Goal: Information Seeking & Learning: Learn about a topic

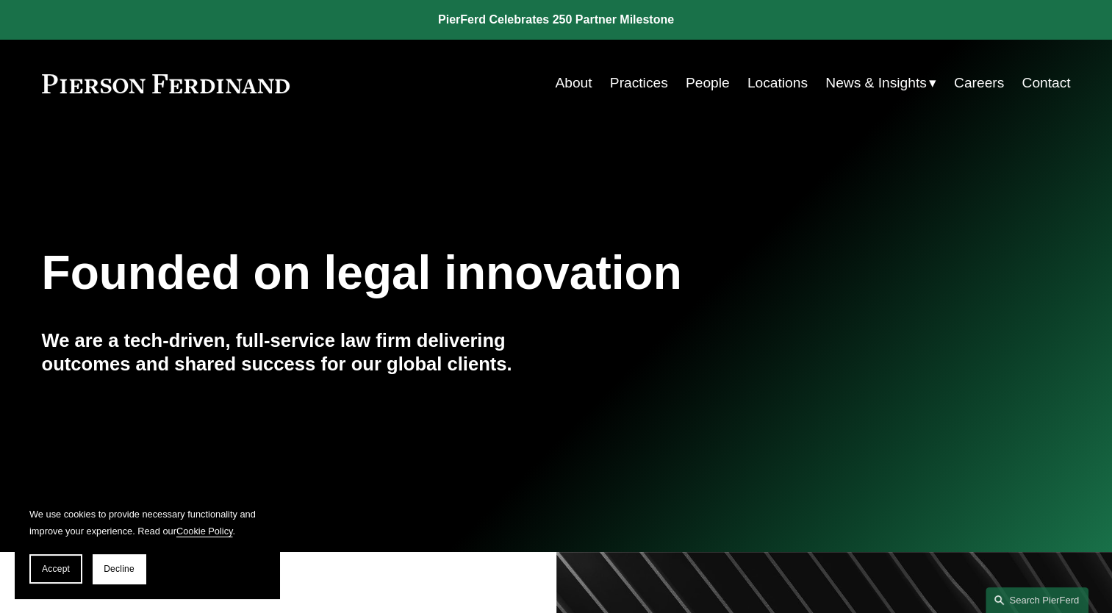
click at [991, 82] on link "Careers" at bounding box center [979, 83] width 50 height 28
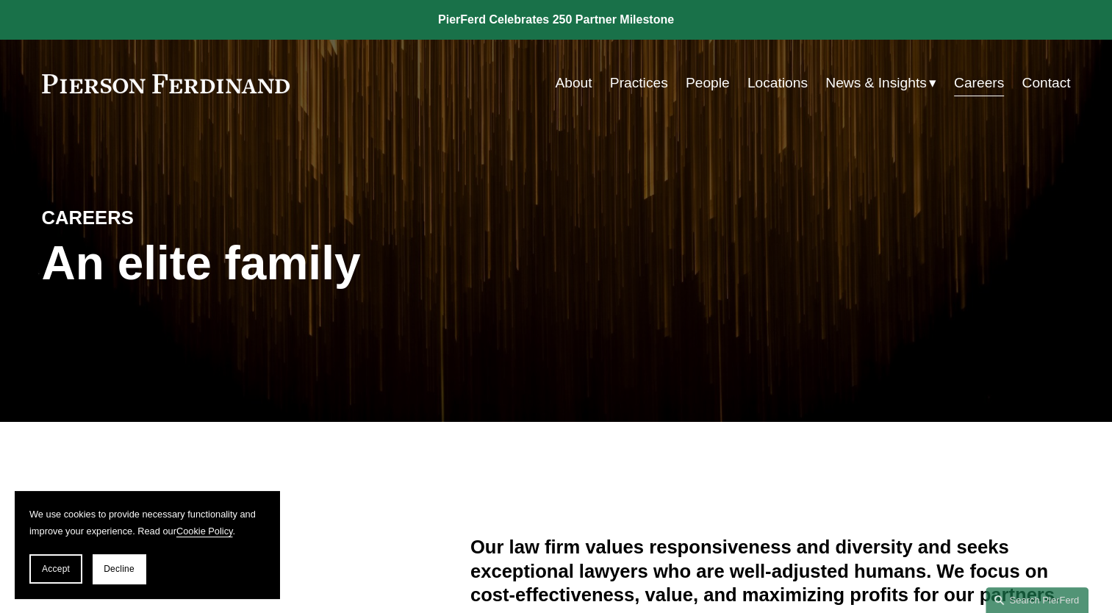
click at [971, 85] on link "Careers" at bounding box center [979, 83] width 50 height 28
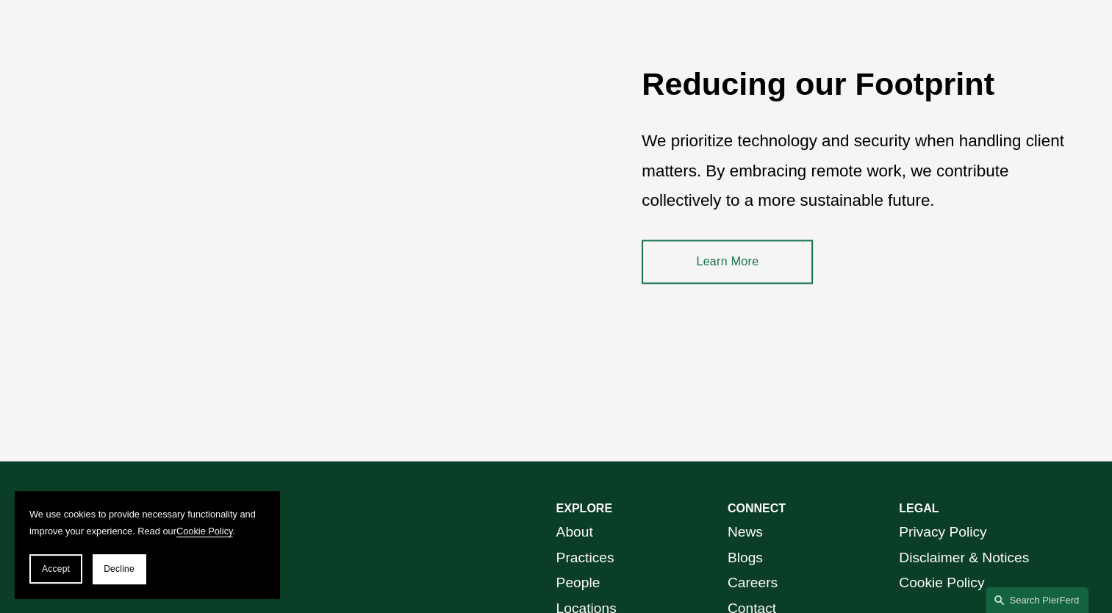
scroll to position [2184, 0]
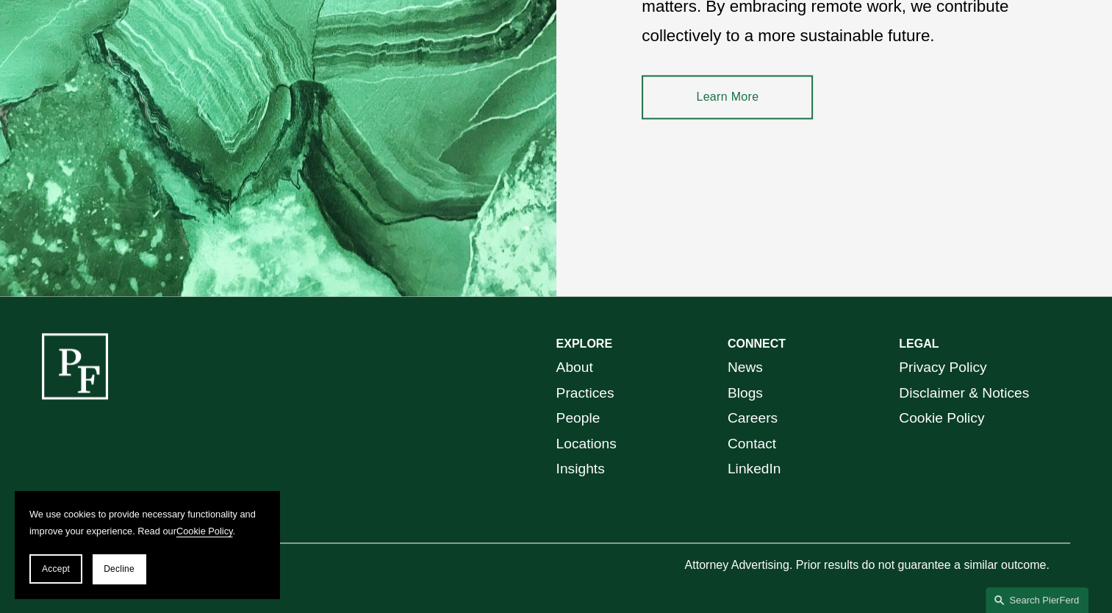
click at [609, 447] on link "Locations" at bounding box center [586, 445] width 60 height 26
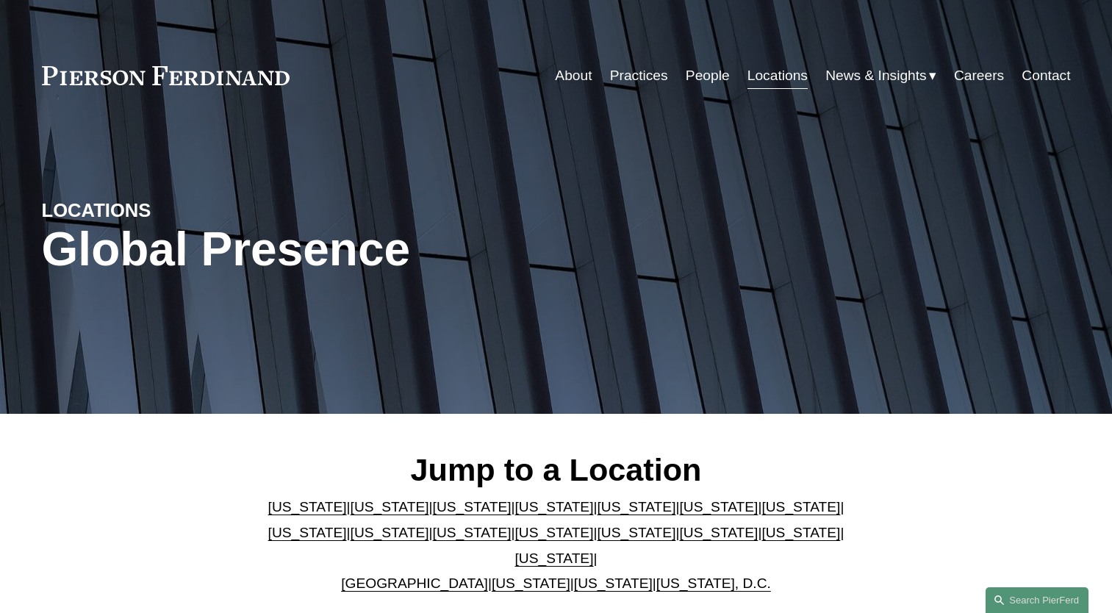
click at [609, 447] on div "Jump to a Location Arizona | California | Colorado | Delaware | Florida | Georg…" at bounding box center [556, 523] width 1112 height 219
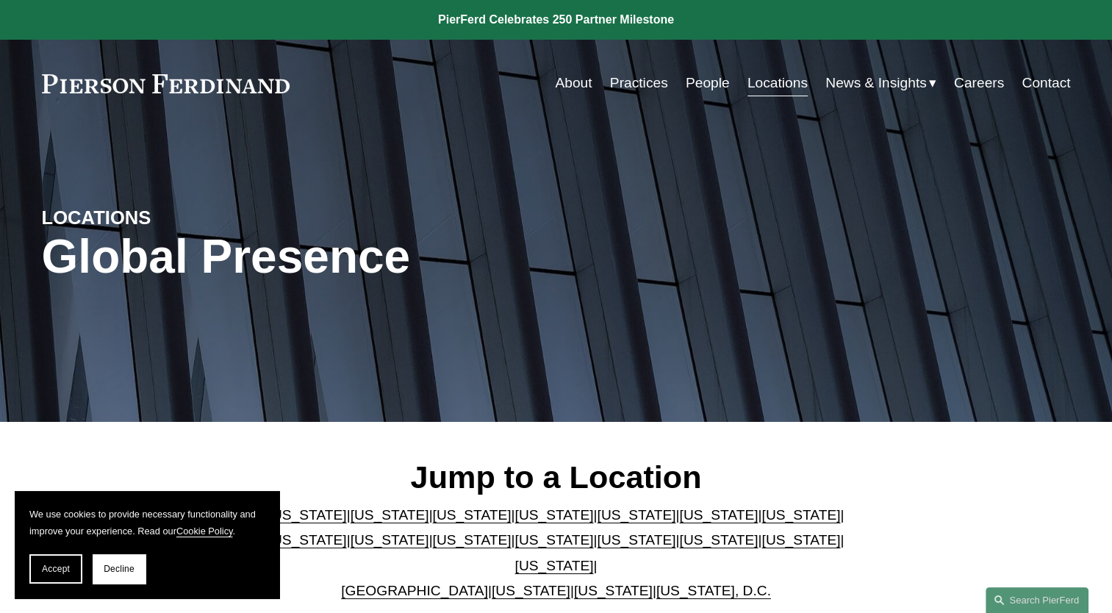
scroll to position [332, 0]
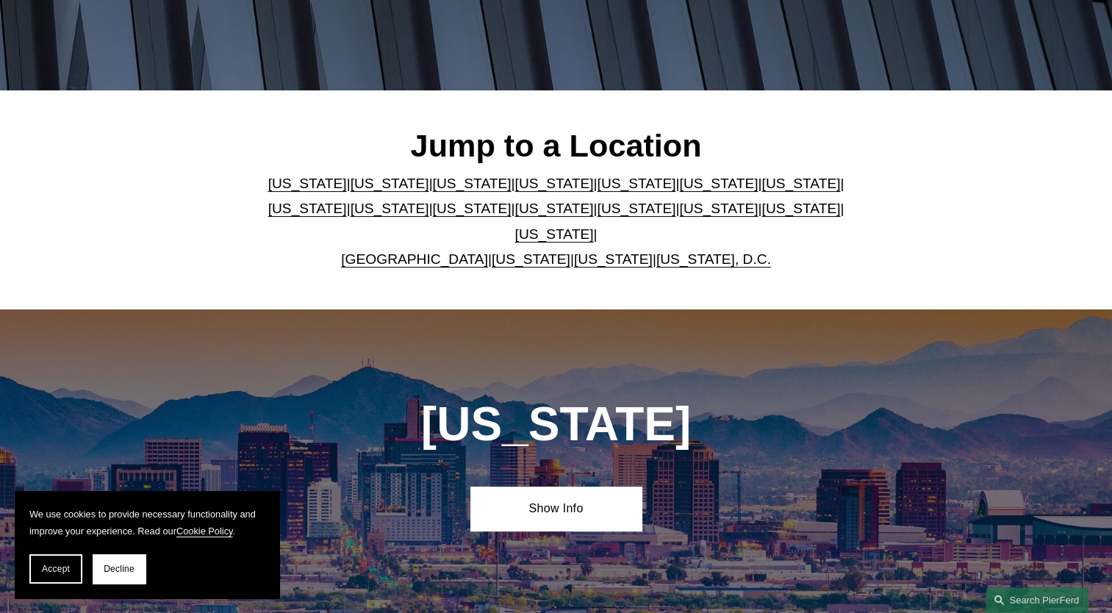
click at [351, 216] on link "[US_STATE]" at bounding box center [390, 208] width 79 height 15
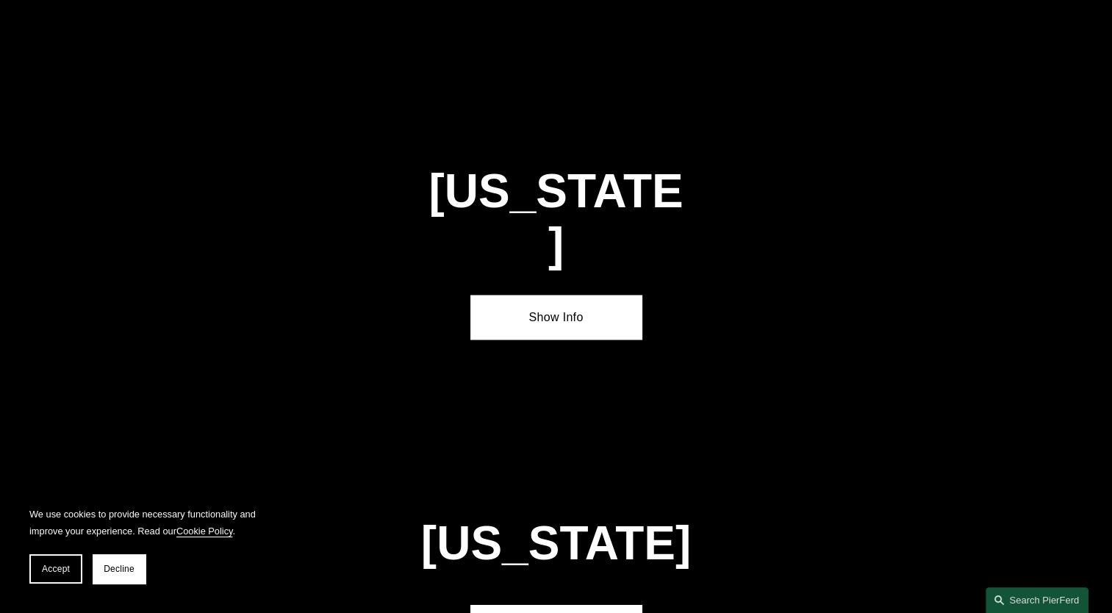
scroll to position [3107, 0]
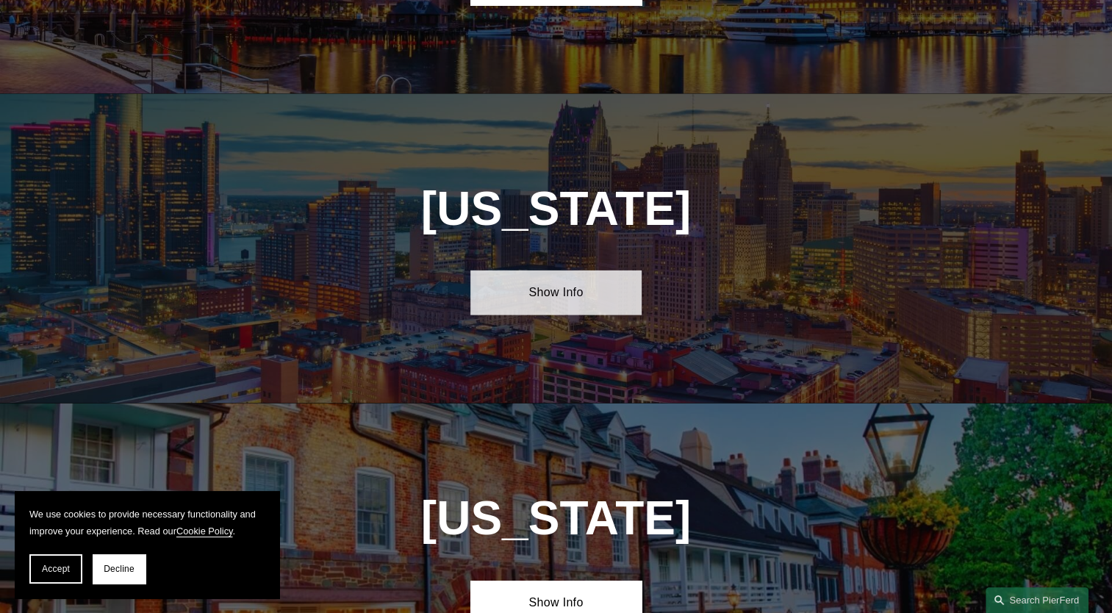
click at [513, 271] on link "Show Info" at bounding box center [555, 293] width 171 height 44
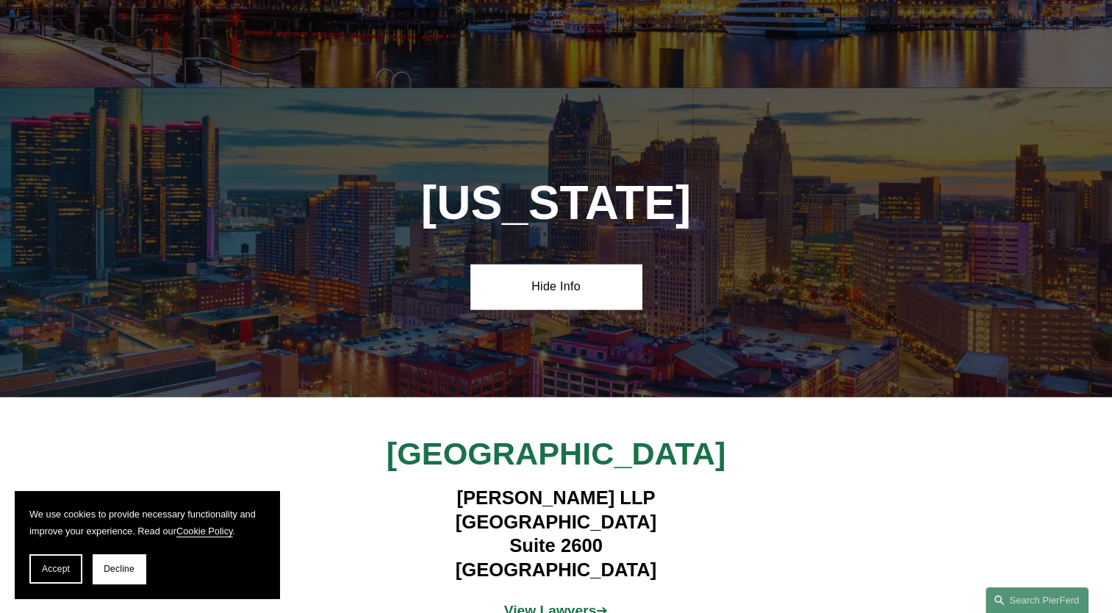
scroll to position [3114, 0]
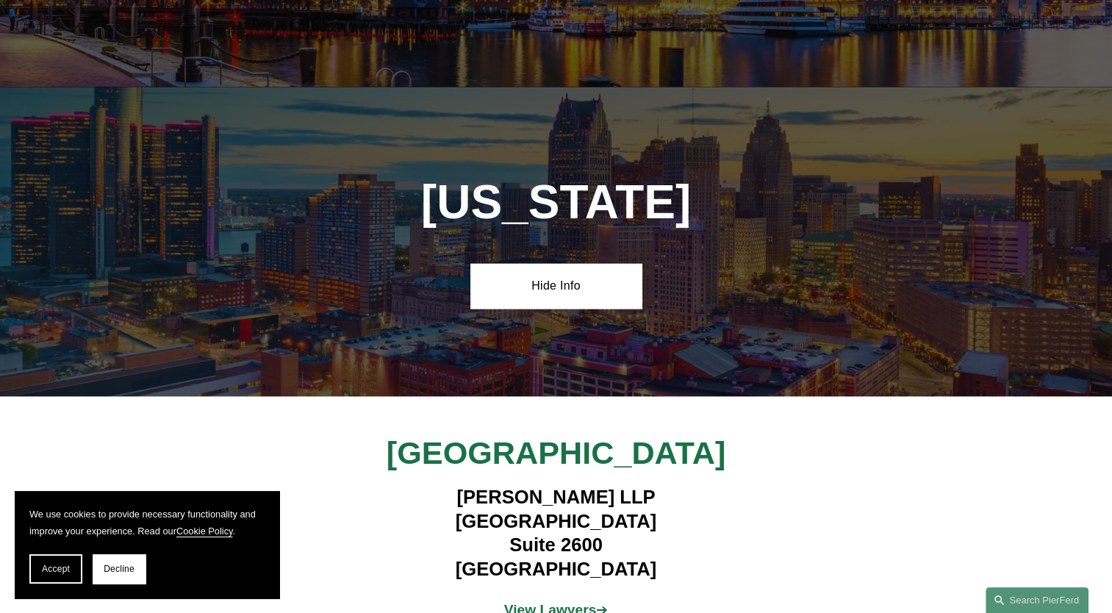
click at [543, 602] on strong "View Lawyers" at bounding box center [550, 609] width 93 height 15
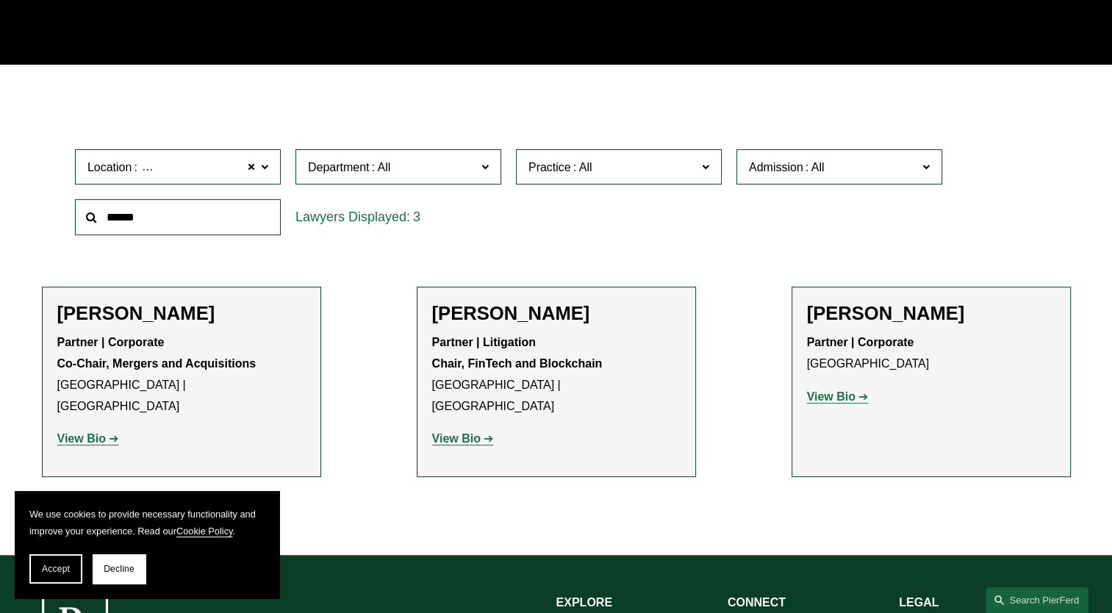
scroll to position [356, 0]
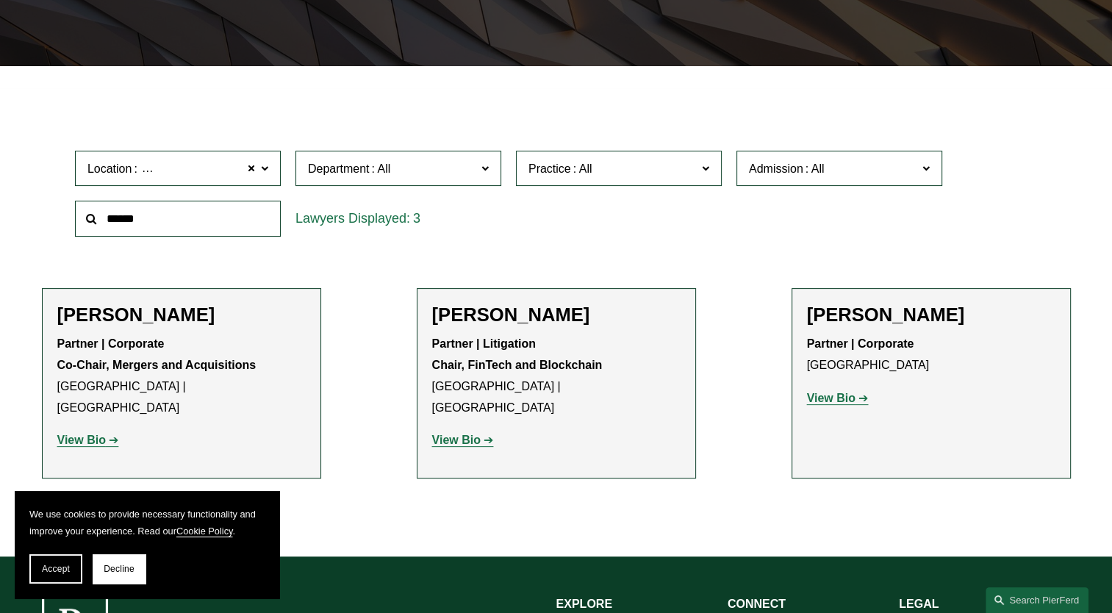
click at [478, 434] on strong "View Bio" at bounding box center [456, 440] width 49 height 12
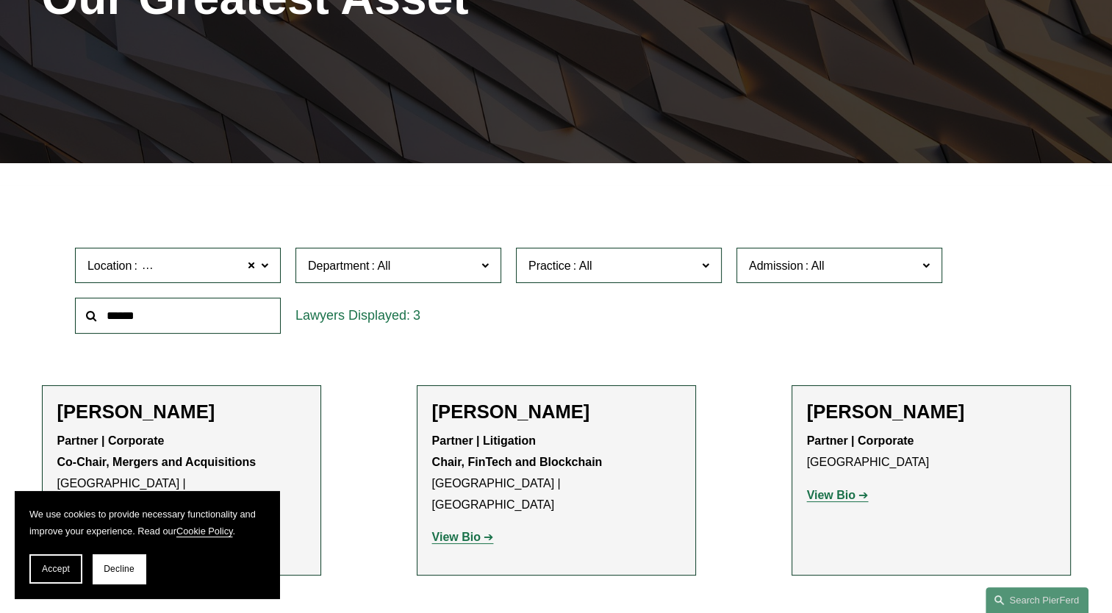
scroll to position [261, 0]
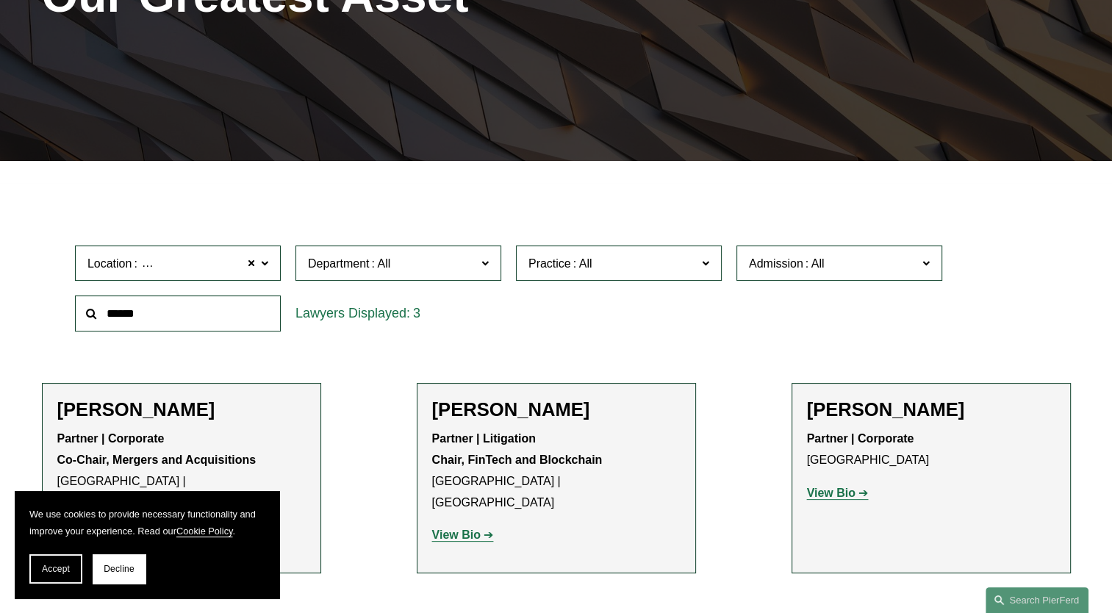
click at [233, 266] on span "Location Detroit" at bounding box center [171, 264] width 168 height 20
click at [0, 0] on link "[US_STATE]" at bounding box center [0, 0] width 0 height 0
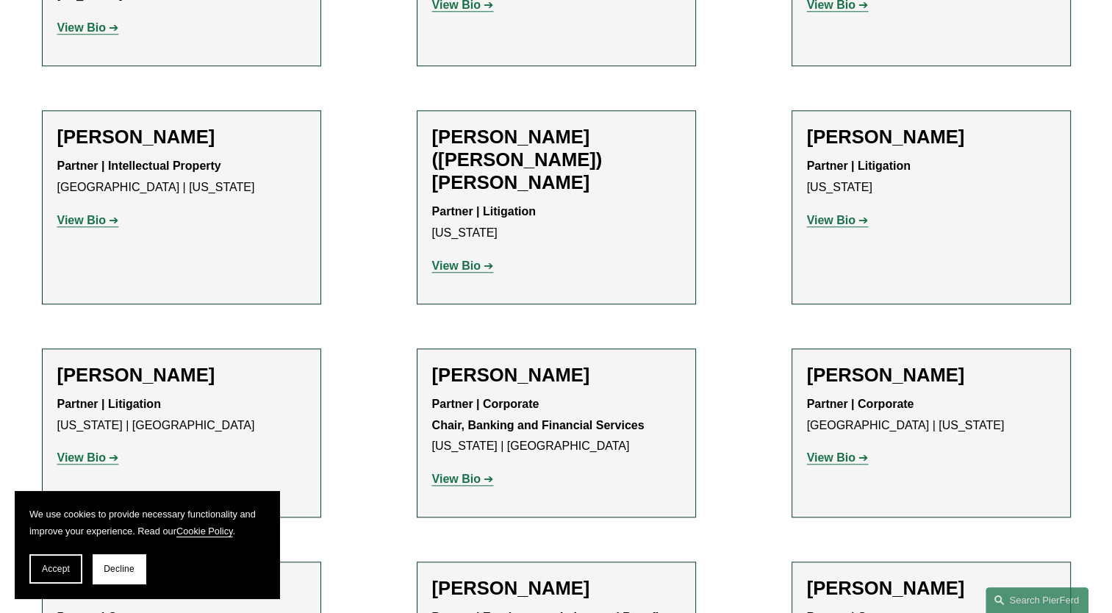
scroll to position [1369, 0]
click at [96, 452] on strong "View Bio" at bounding box center [81, 458] width 49 height 12
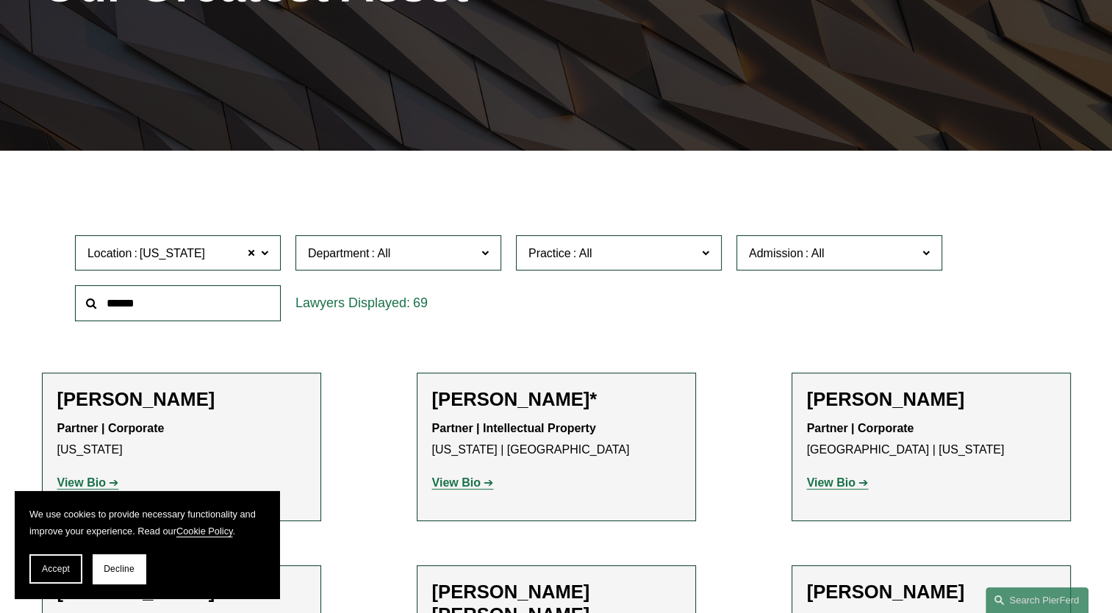
scroll to position [285, 0]
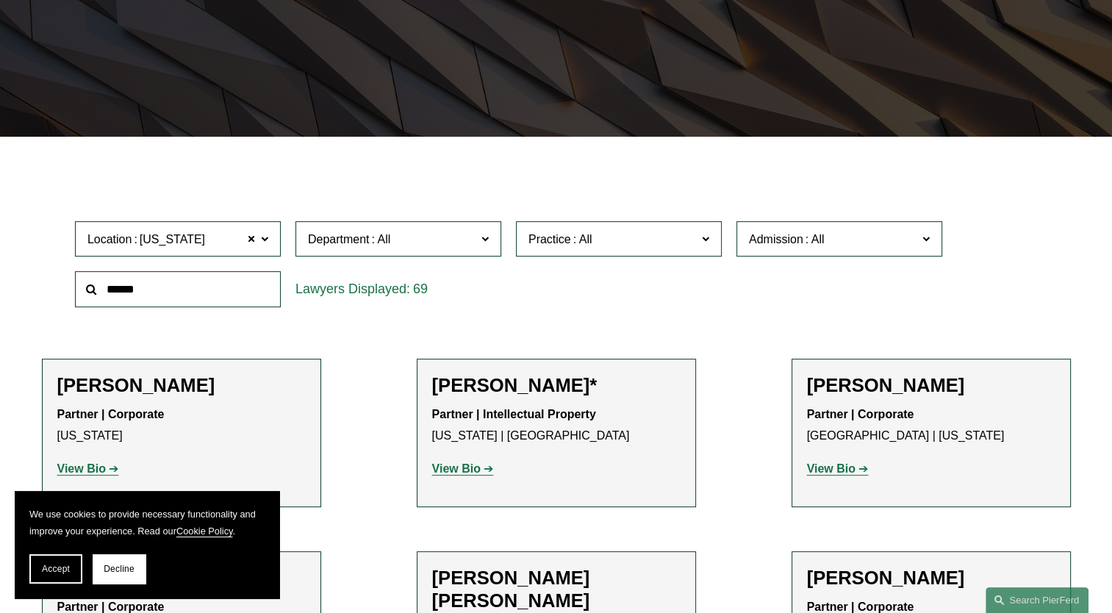
click at [407, 250] on label "Department" at bounding box center [399, 239] width 206 height 36
click at [0, 0] on link "Intellectual Property" at bounding box center [0, 0] width 0 height 0
click at [432, 249] on span "Department Intellectual Property" at bounding box center [392, 239] width 168 height 20
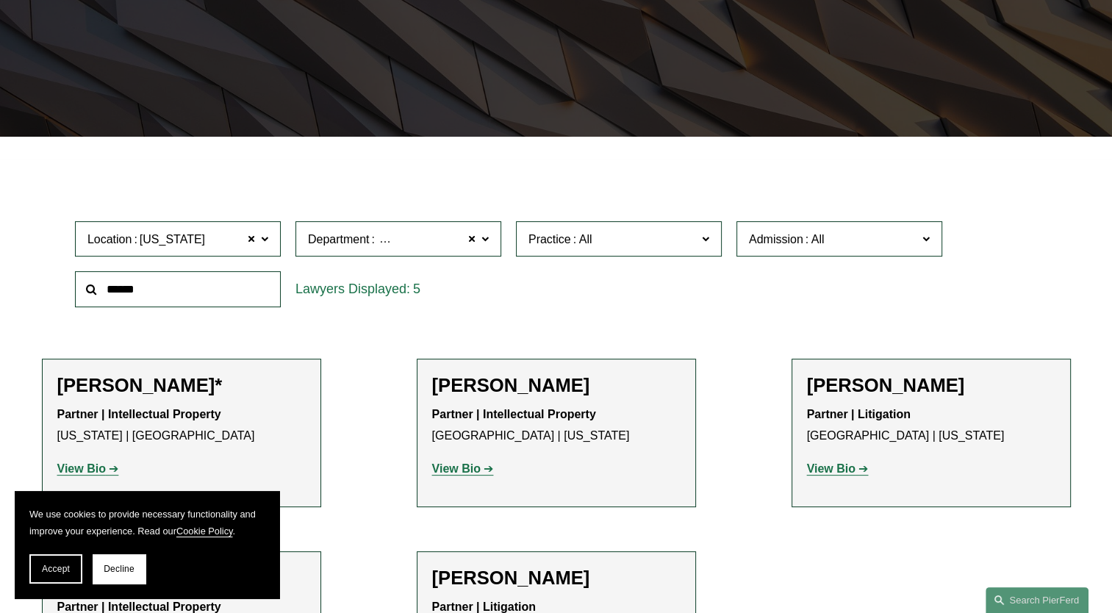
click at [0, 0] on link "Litigation" at bounding box center [0, 0] width 0 height 0
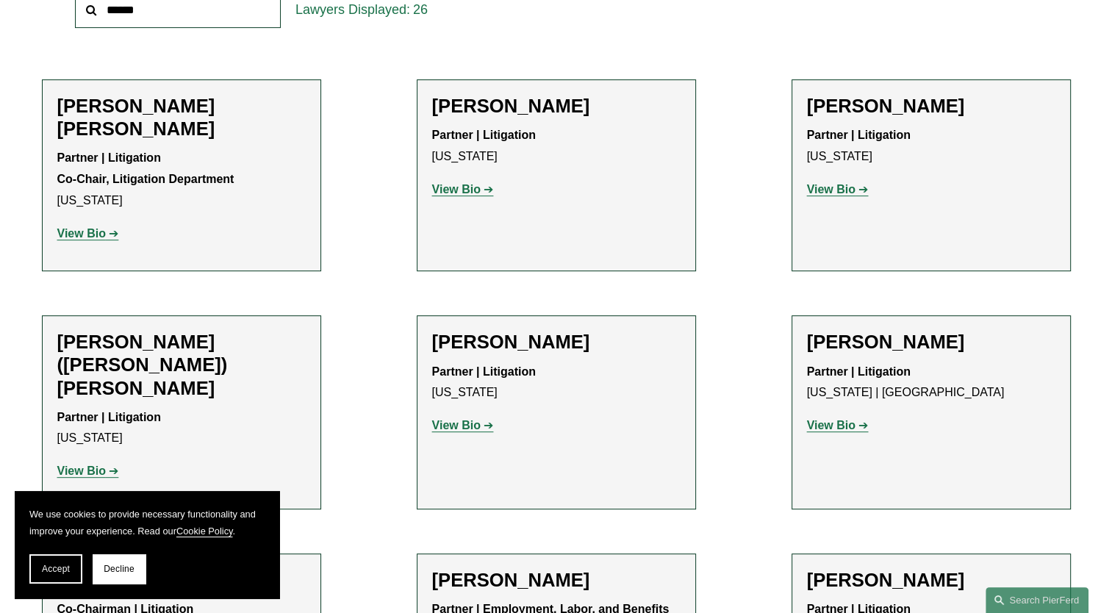
scroll to position [565, 0]
click at [846, 183] on p "View Bio" at bounding box center [931, 189] width 248 height 21
click at [834, 193] on strong "View Bio" at bounding box center [831, 189] width 49 height 12
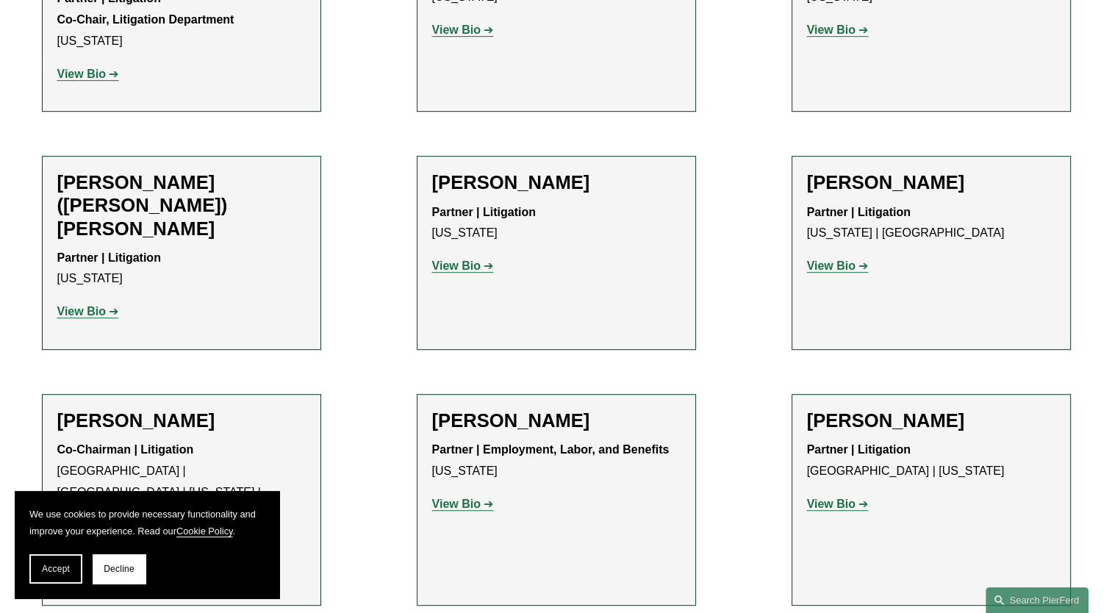
scroll to position [723, 0]
click at [484, 260] on link "View Bio" at bounding box center [463, 266] width 62 height 12
click at [85, 306] on strong "View Bio" at bounding box center [81, 312] width 49 height 12
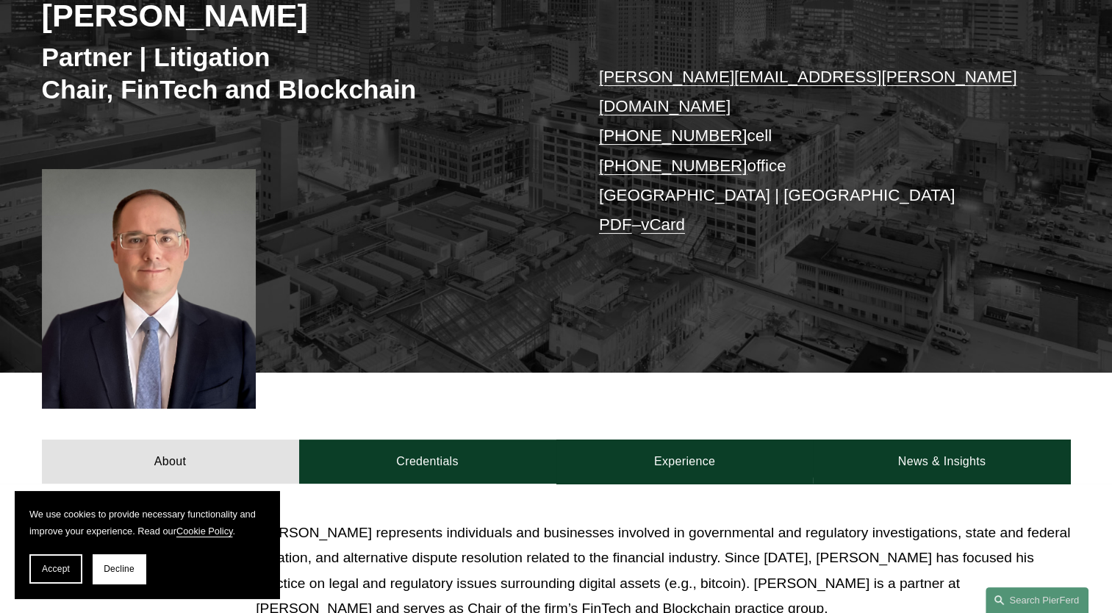
scroll to position [253, 0]
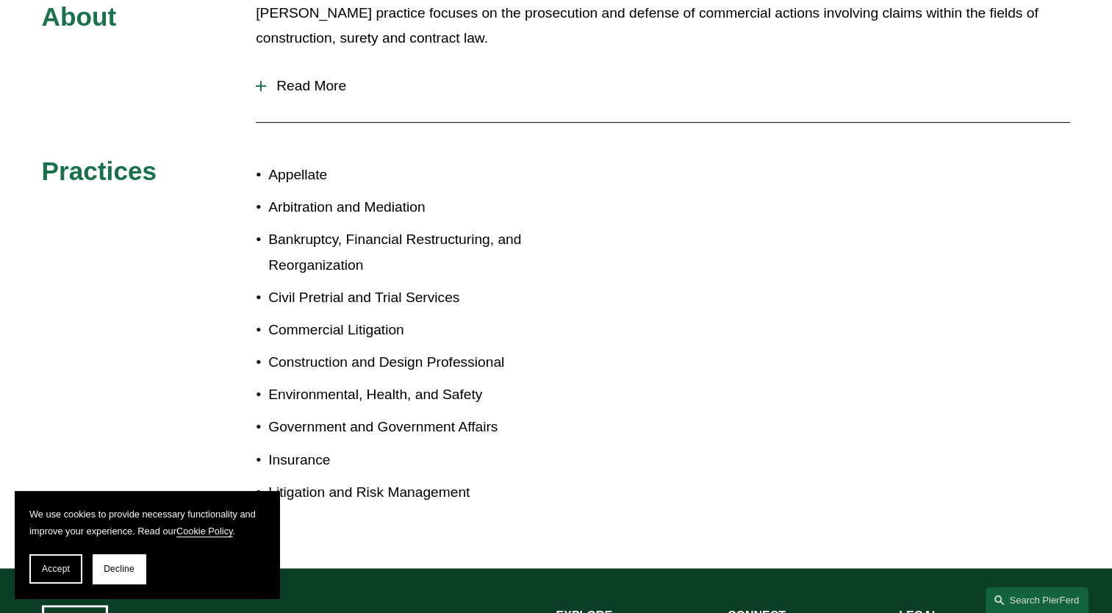
scroll to position [787, 0]
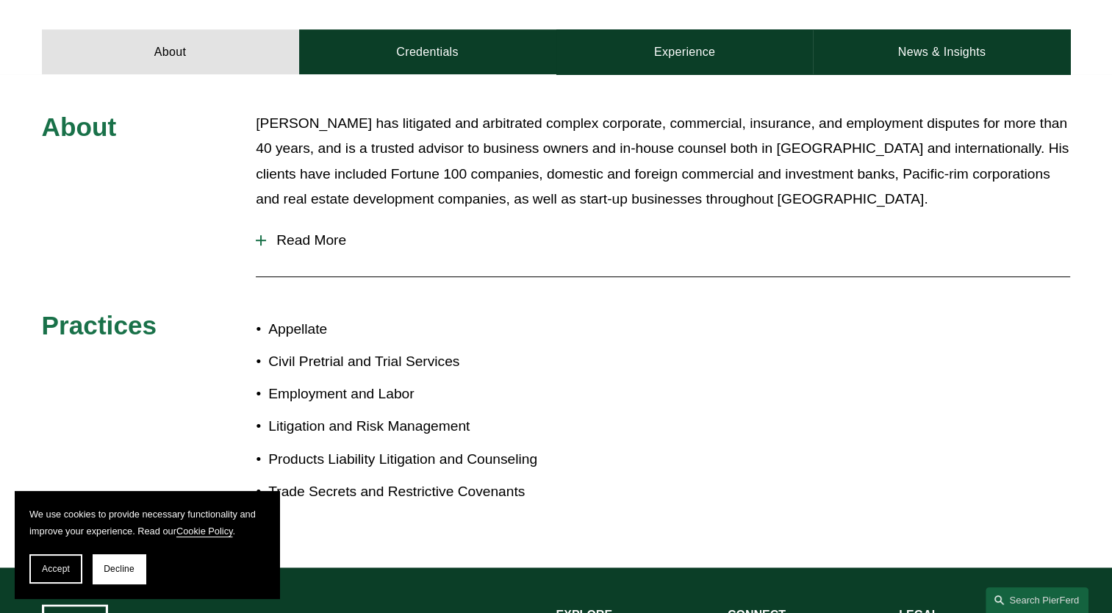
scroll to position [640, 0]
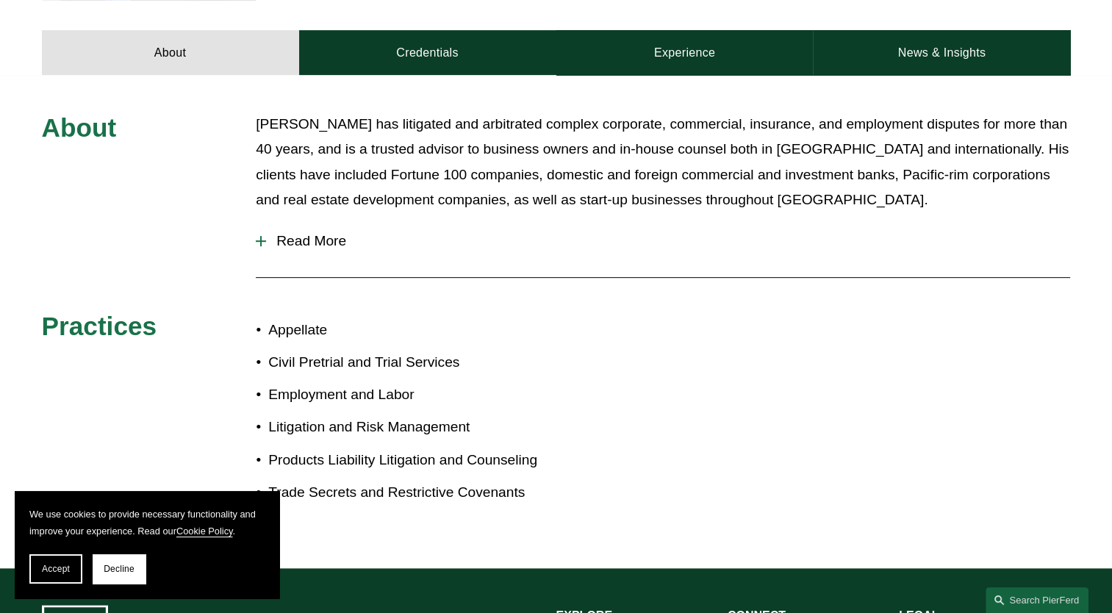
click at [332, 233] on span "Read More" at bounding box center [668, 241] width 804 height 16
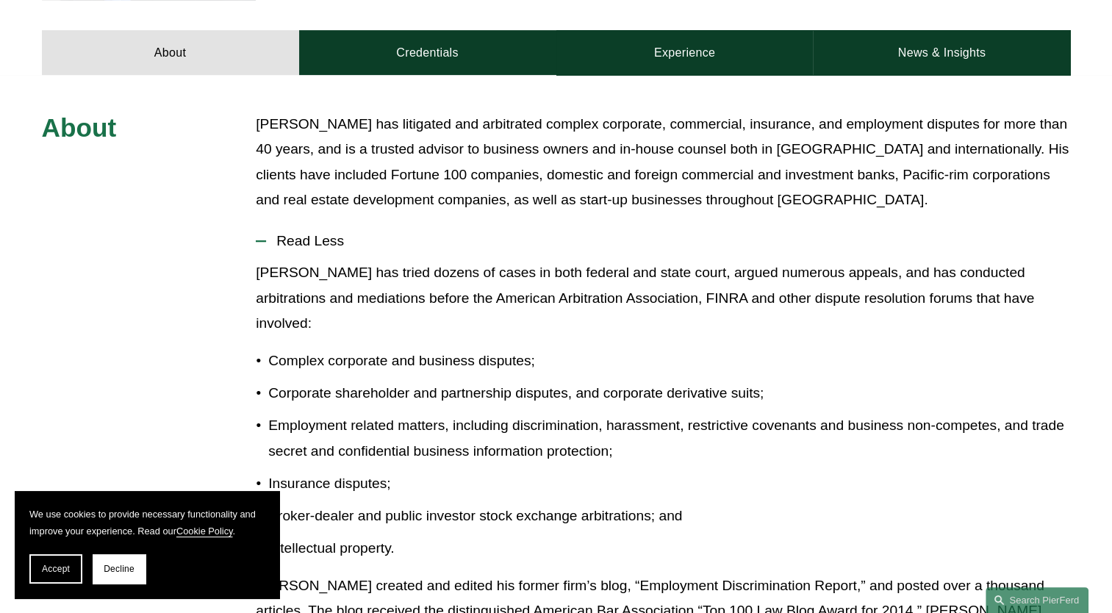
drag, startPoint x: 332, startPoint y: 219, endPoint x: 250, endPoint y: 369, distance: 171.1
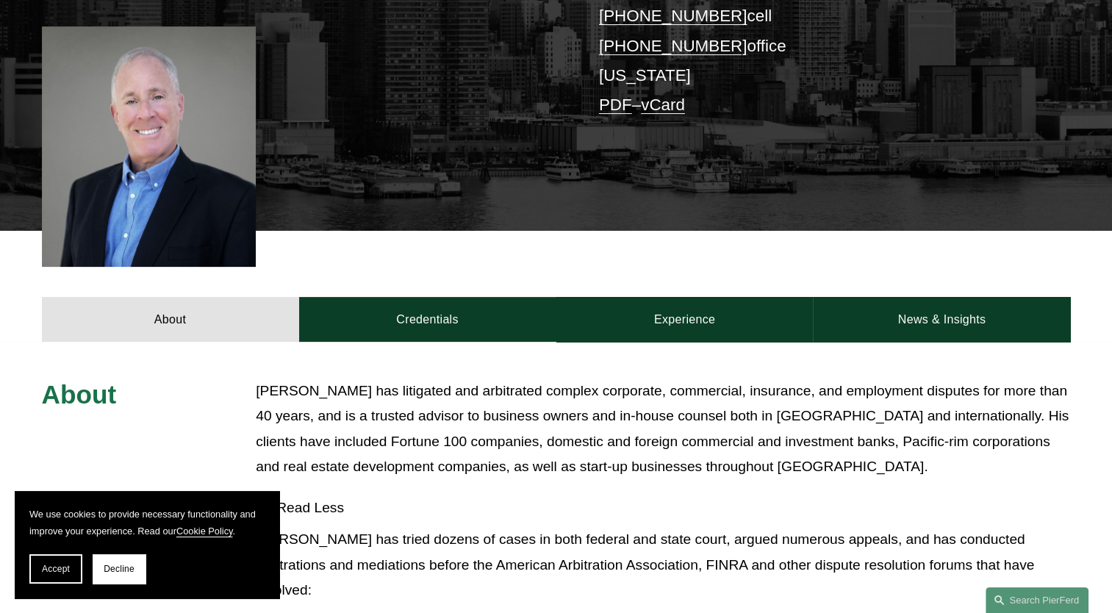
scroll to position [318, 0]
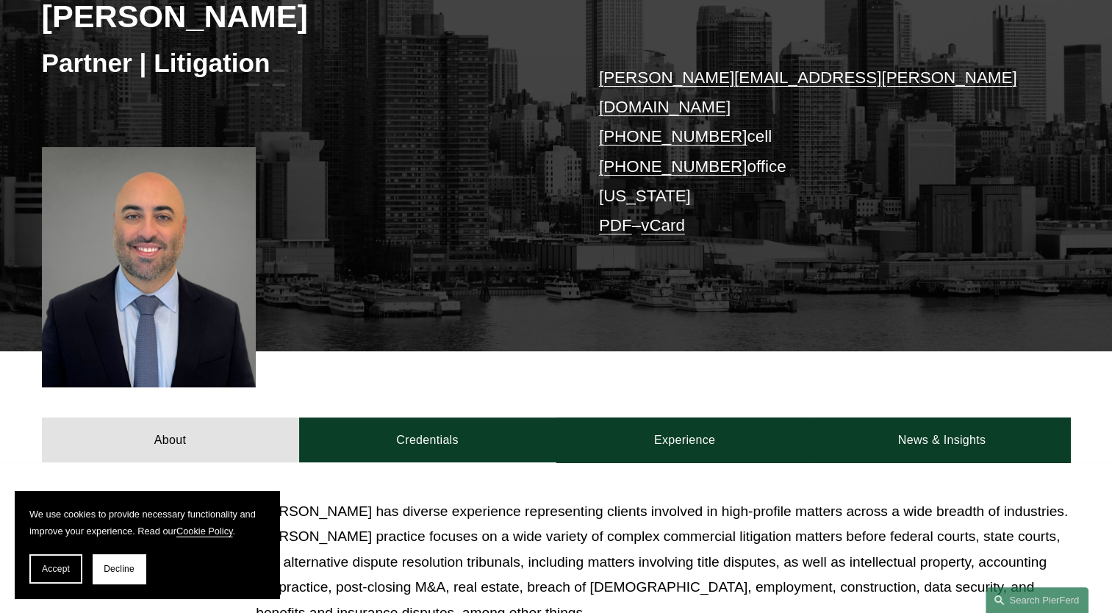
scroll to position [251, 0]
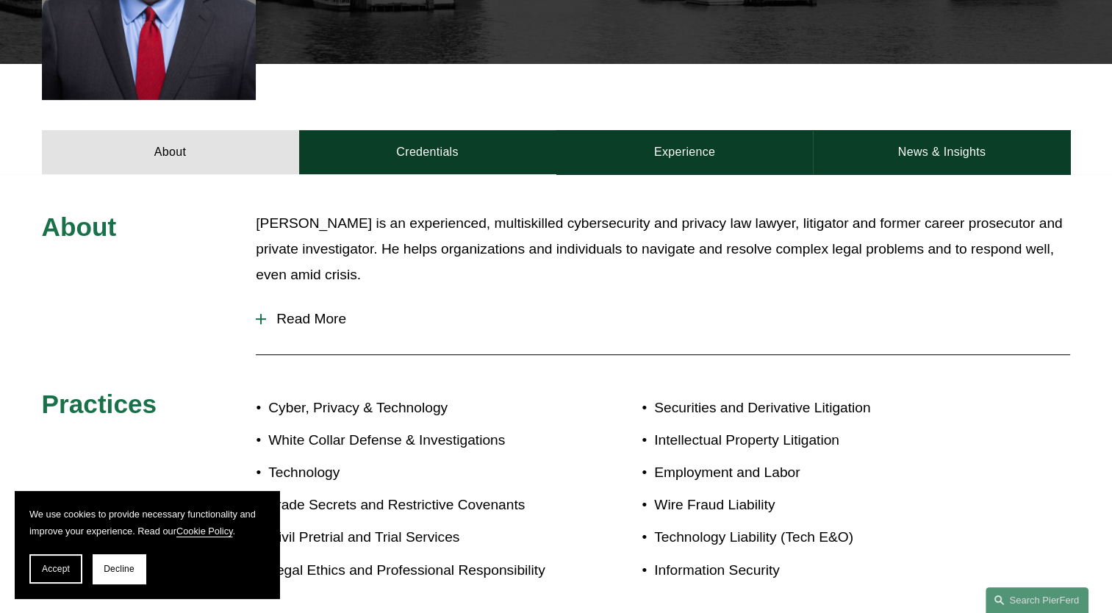
scroll to position [612, 0]
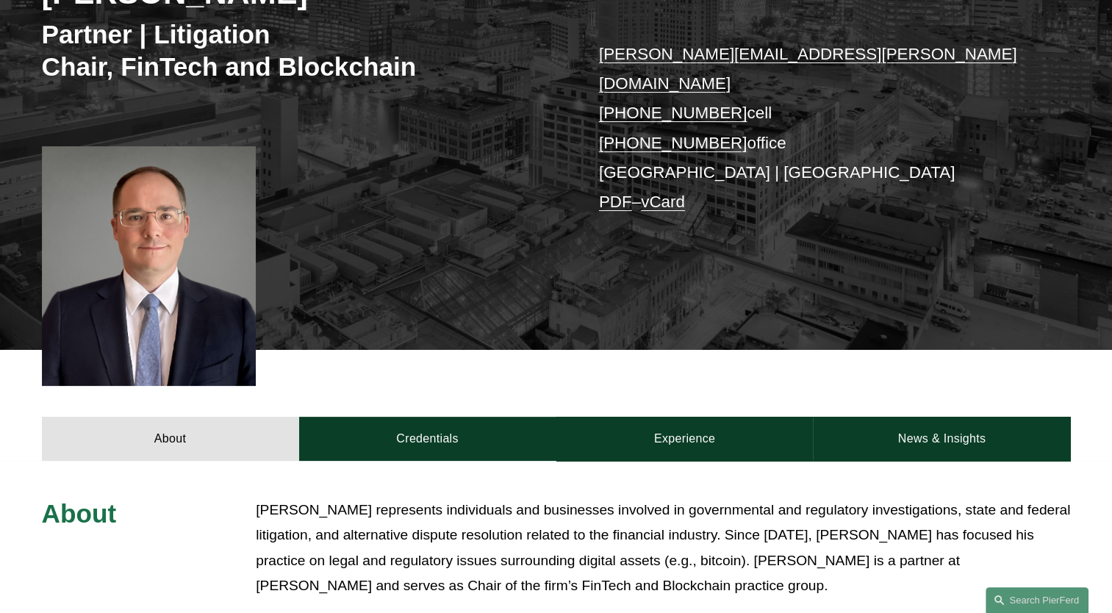
scroll to position [287, 0]
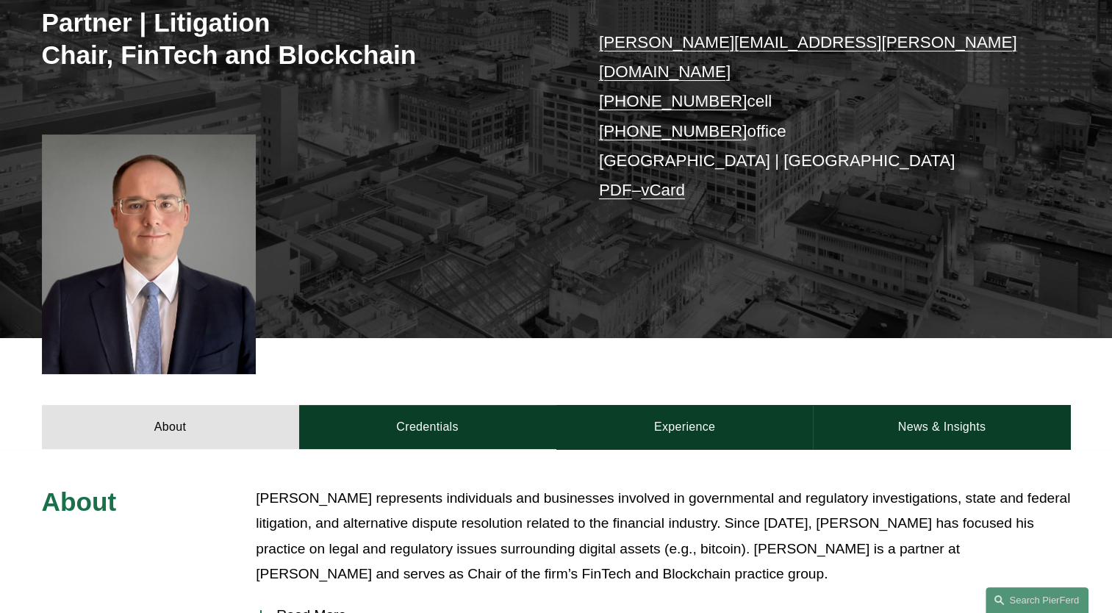
click at [481, 112] on div "[PERSON_NAME] Partner | Litigation Chair, FinTech and Blockchain [PERSON_NAME][…" at bounding box center [556, 105] width 1112 height 465
